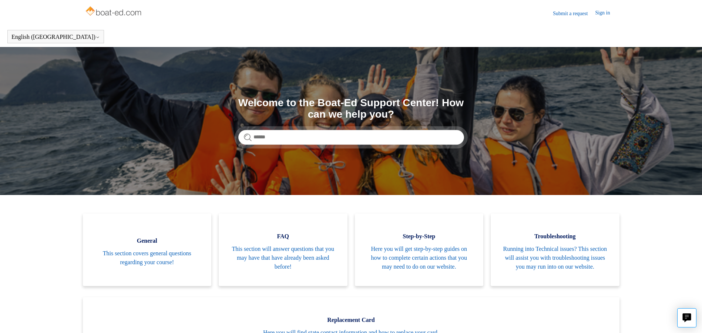
click at [562, 10] on link "Submit a request" at bounding box center [574, 14] width 42 height 8
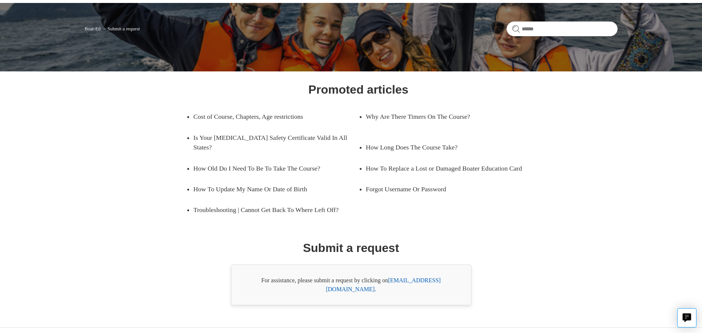
scroll to position [46, 0]
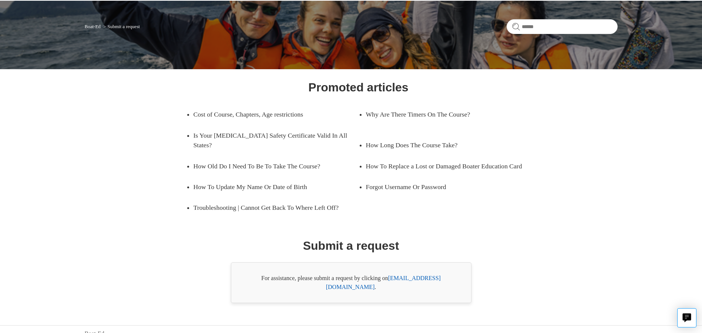
click at [417, 277] on link "support@boat-ed.com" at bounding box center [383, 282] width 115 height 15
click at [608, 226] on div "Promoted articles Cost of Course, Chapters, Age restrictions Why Are There Time…" at bounding box center [351, 190] width 533 height 225
click at [428, 280] on link "support@boat-ed.com" at bounding box center [383, 282] width 115 height 15
click at [405, 281] on link "support@boat-ed.com" at bounding box center [383, 282] width 115 height 15
click at [498, 285] on div "Promoted articles Cost of Course, Chapters, Age restrictions Why Are There Time…" at bounding box center [350, 190] width 479 height 225
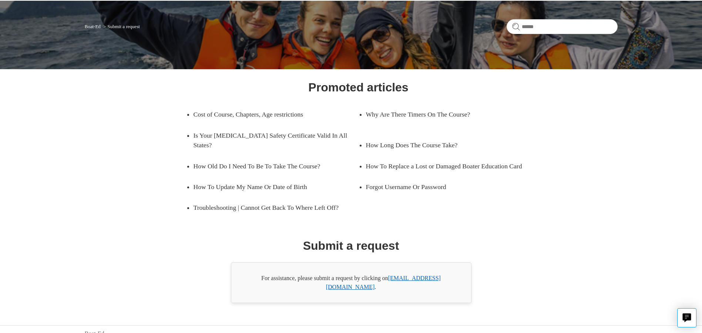
drag, startPoint x: 429, startPoint y: 264, endPoint x: 427, endPoint y: 280, distance: 15.6
click at [429, 264] on div "For assistance, please submit a request by clicking on support@boat-ed.com ." at bounding box center [351, 282] width 240 height 41
click at [424, 277] on link "support@boat-ed.com" at bounding box center [383, 282] width 115 height 15
click at [466, 276] on div "Promoted articles Cost of Course, Chapters, Age restrictions Why Are There Time…" at bounding box center [350, 190] width 479 height 225
click at [402, 279] on link "support@boat-ed.com" at bounding box center [383, 282] width 115 height 15
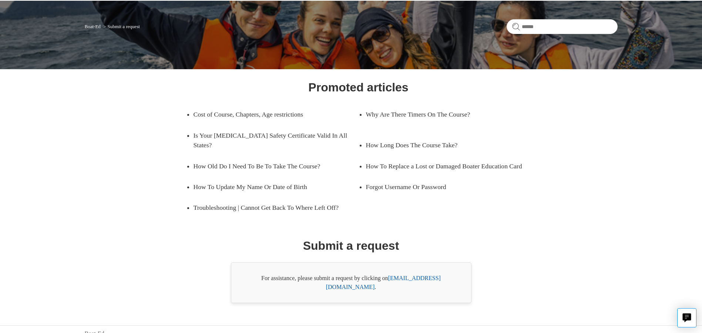
click at [623, 239] on main "Boat-Ed Submit a request Promoted articles Cost of Course, Chapters, Age restri…" at bounding box center [351, 152] width 702 height 302
click at [406, 278] on link "support@boat-ed.com" at bounding box center [383, 282] width 115 height 15
click at [421, 280] on link "support@boat-ed.com" at bounding box center [383, 282] width 115 height 15
click at [414, 279] on link "support@boat-ed.com" at bounding box center [383, 282] width 115 height 15
click at [407, 277] on link "support@boat-ed.com" at bounding box center [383, 282] width 115 height 15
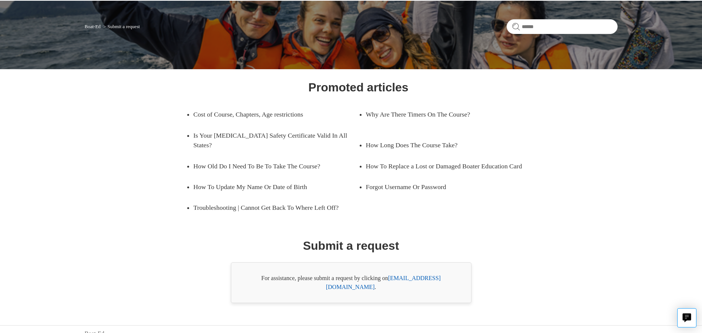
drag, startPoint x: 408, startPoint y: 272, endPoint x: 408, endPoint y: 280, distance: 8.5
drag, startPoint x: 408, startPoint y: 280, endPoint x: 403, endPoint y: 279, distance: 4.9
